Goal: Task Accomplishment & Management: Manage account settings

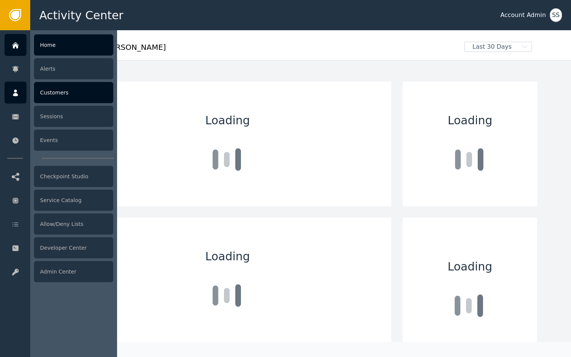
click at [17, 91] on icon at bounding box center [16, 93] width 8 height 8
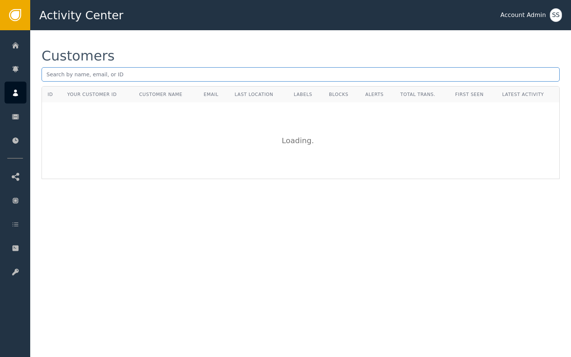
click at [146, 73] on input "text" at bounding box center [301, 74] width 518 height 14
paste input "[PERSON_NAME][EMAIL_ADDRESS][DOMAIN_NAME]"
type input "[PERSON_NAME][EMAIL_ADDRESS][DOMAIN_NAME]"
click at [210, 73] on input "[PERSON_NAME][EMAIL_ADDRESS][DOMAIN_NAME]" at bounding box center [301, 74] width 518 height 14
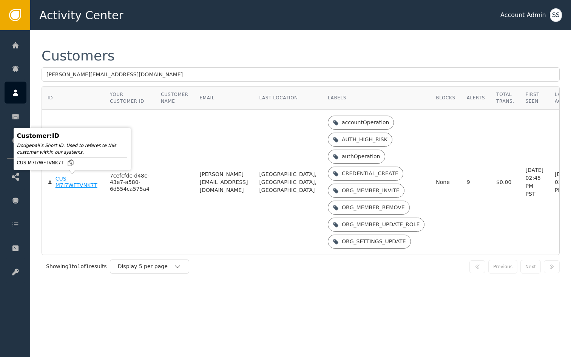
click at [60, 186] on div "CUS-M7I7WFTVNK7T" at bounding box center [76, 182] width 43 height 13
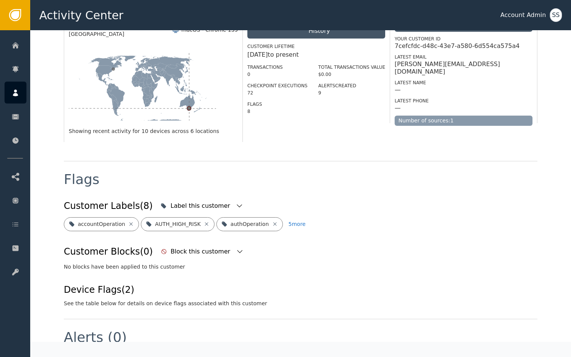
scroll to position [293, 0]
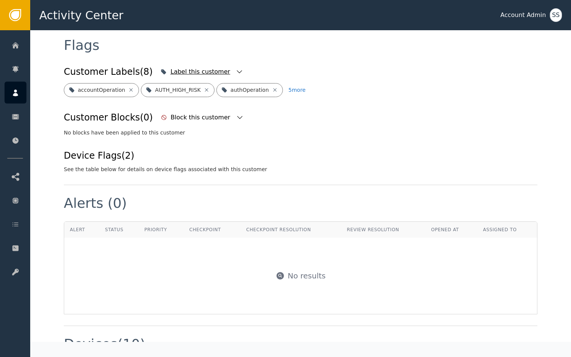
click at [236, 68] on icon "button" at bounding box center [240, 72] width 8 height 8
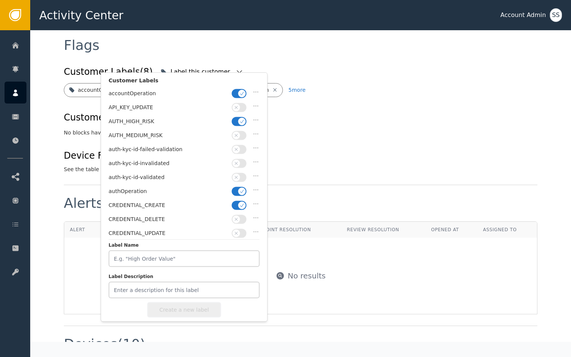
click at [242, 117] on span "button" at bounding box center [242, 121] width 8 height 8
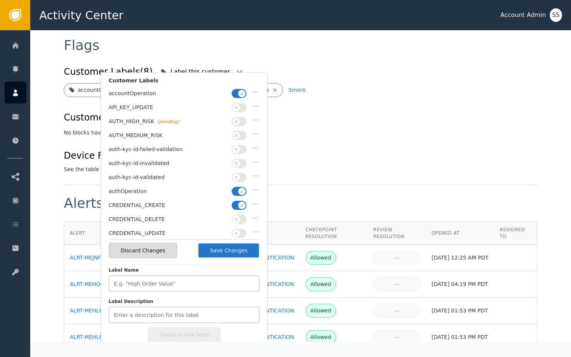
click at [243, 177] on button "button" at bounding box center [239, 176] width 15 height 9
click at [239, 191] on button "button" at bounding box center [239, 190] width 15 height 9
click at [239, 92] on icon "button" at bounding box center [241, 93] width 5 height 5
click at [216, 254] on button "Save Changes" at bounding box center [229, 250] width 62 height 15
